Goal: Navigation & Orientation: Understand site structure

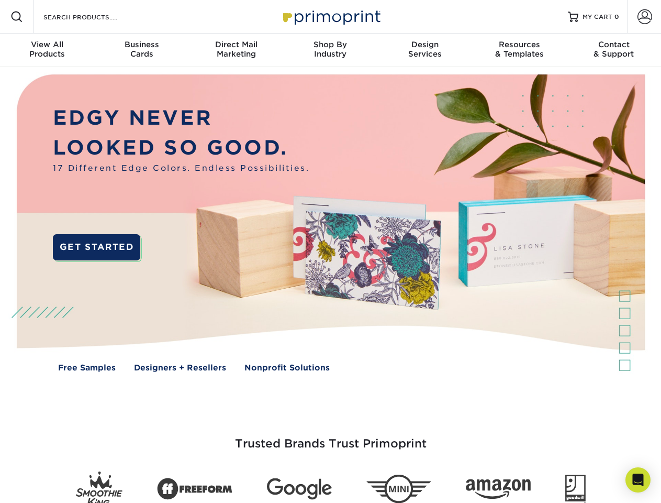
click at [330, 251] on img at bounding box center [330, 230] width 655 height 327
click at [17, 17] on span at bounding box center [16, 16] width 13 height 13
click at [645, 17] on span at bounding box center [645, 16] width 15 height 15
click at [47, 50] on div "View All Products" at bounding box center [47, 49] width 94 height 19
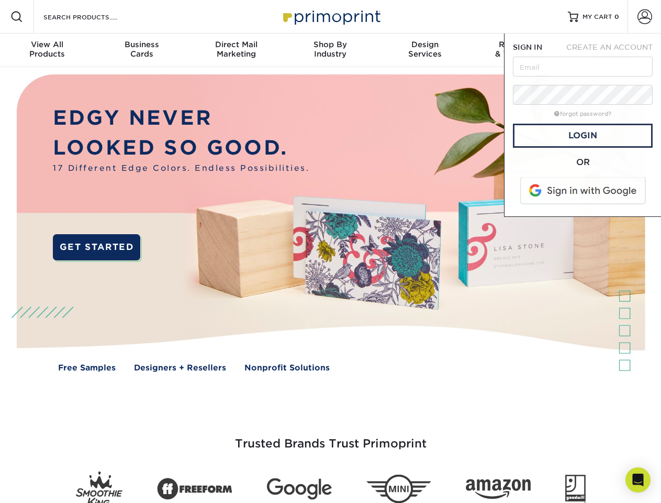
click at [141, 50] on div "Business Cards" at bounding box center [141, 49] width 94 height 19
click at [236, 50] on div "Direct Mail Marketing" at bounding box center [236, 49] width 94 height 19
click at [330, 50] on div "Shop By Industry" at bounding box center [330, 49] width 94 height 19
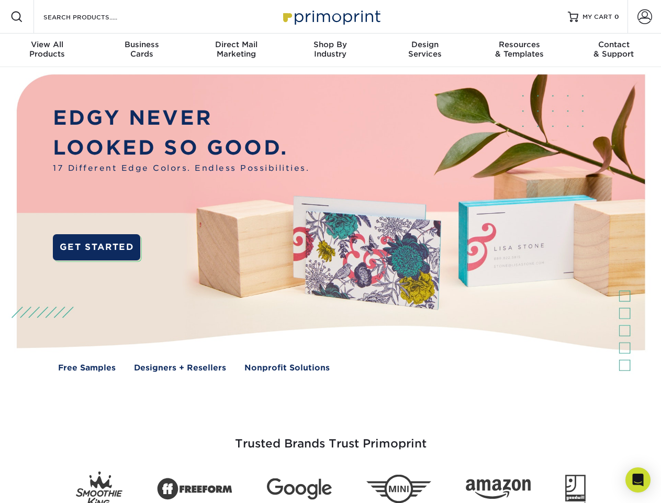
click at [425, 50] on div "Design Services" at bounding box center [425, 49] width 94 height 19
click at [519, 50] on div "Resources & Templates" at bounding box center [519, 49] width 94 height 19
click at [614, 50] on div "Contact & Support" at bounding box center [614, 49] width 94 height 19
